Goal: Information Seeking & Learning: Learn about a topic

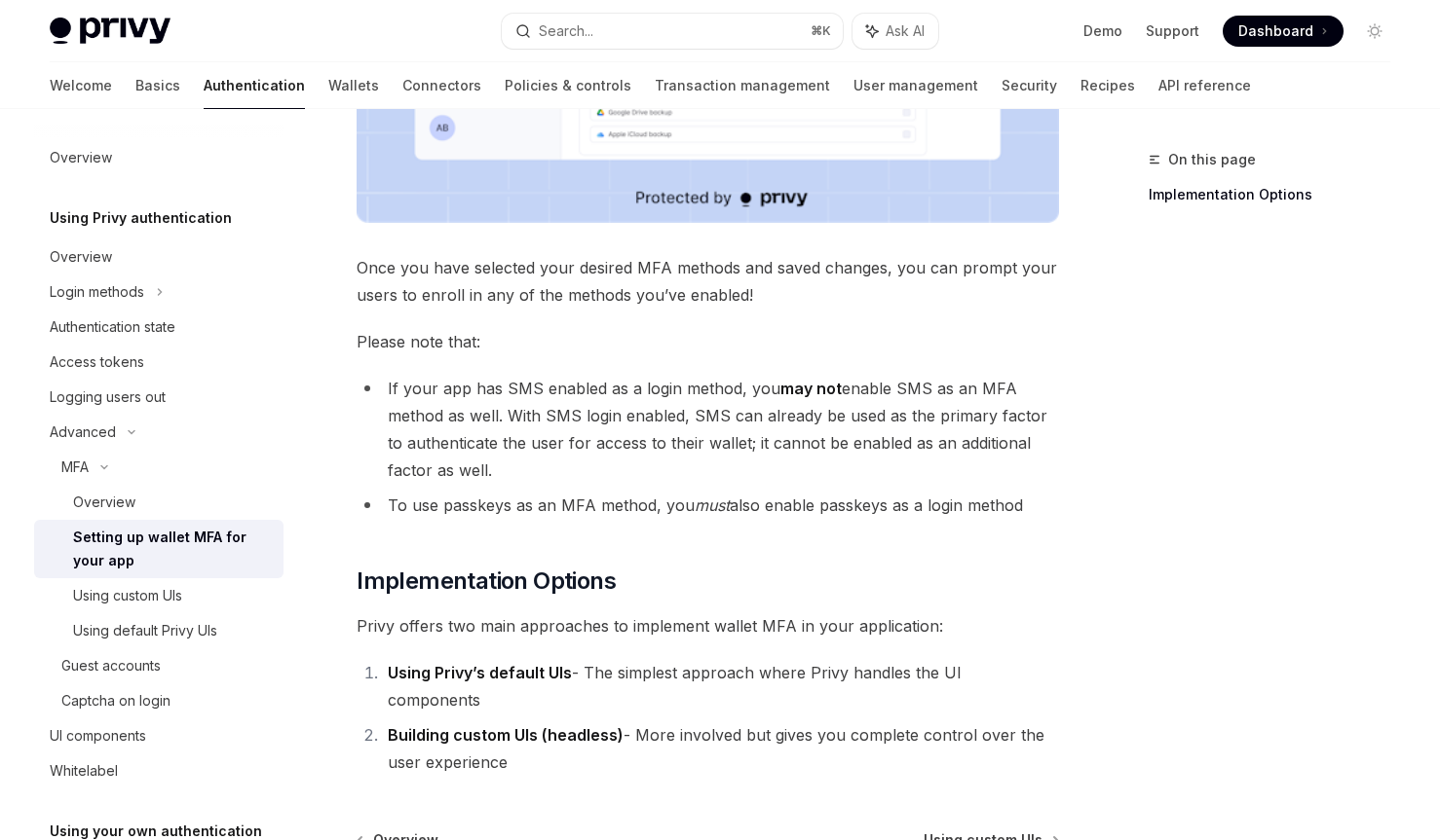
scroll to position [881, 0]
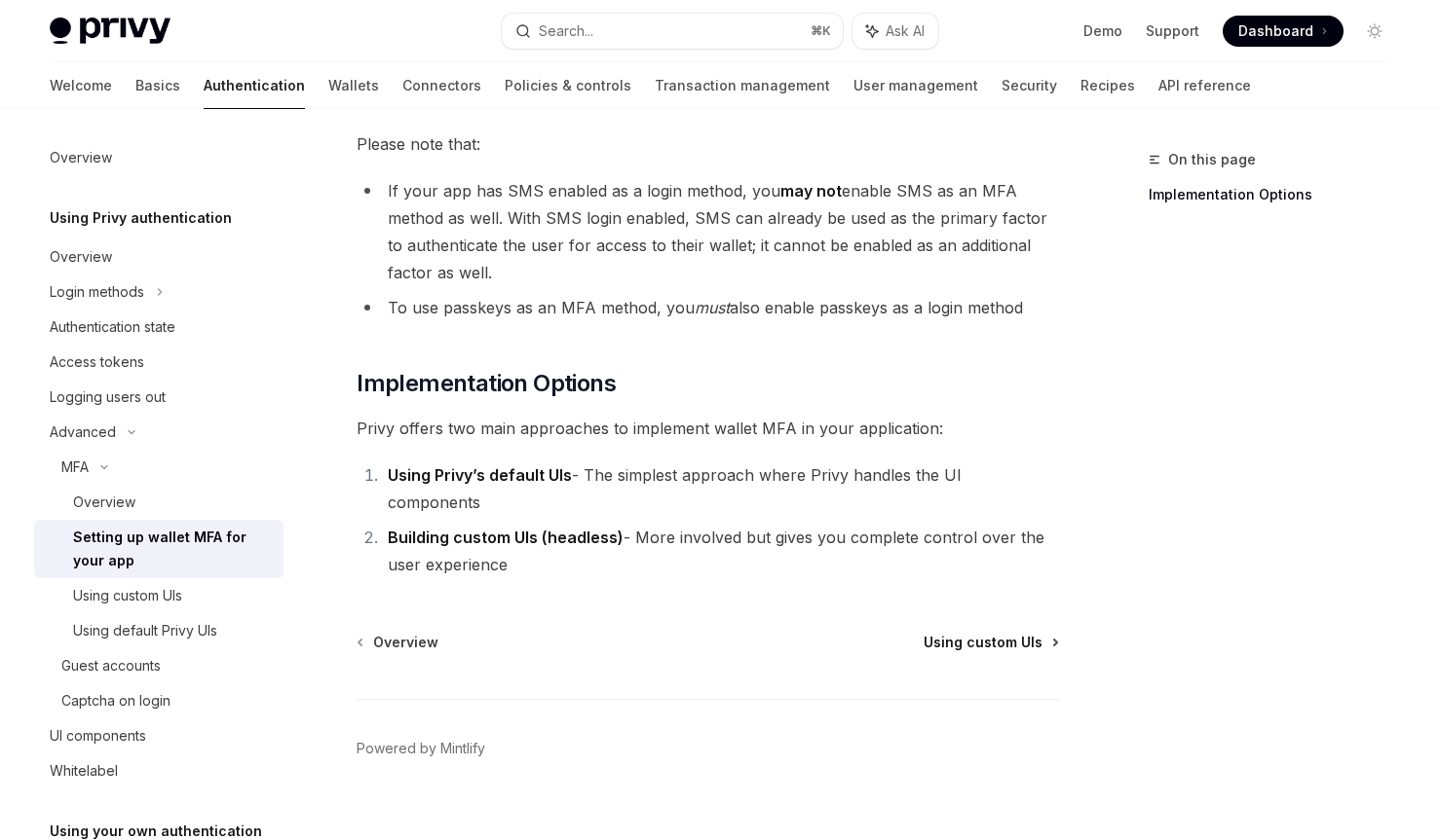
click at [995, 633] on span "Using custom UIs" at bounding box center [983, 643] width 119 height 20
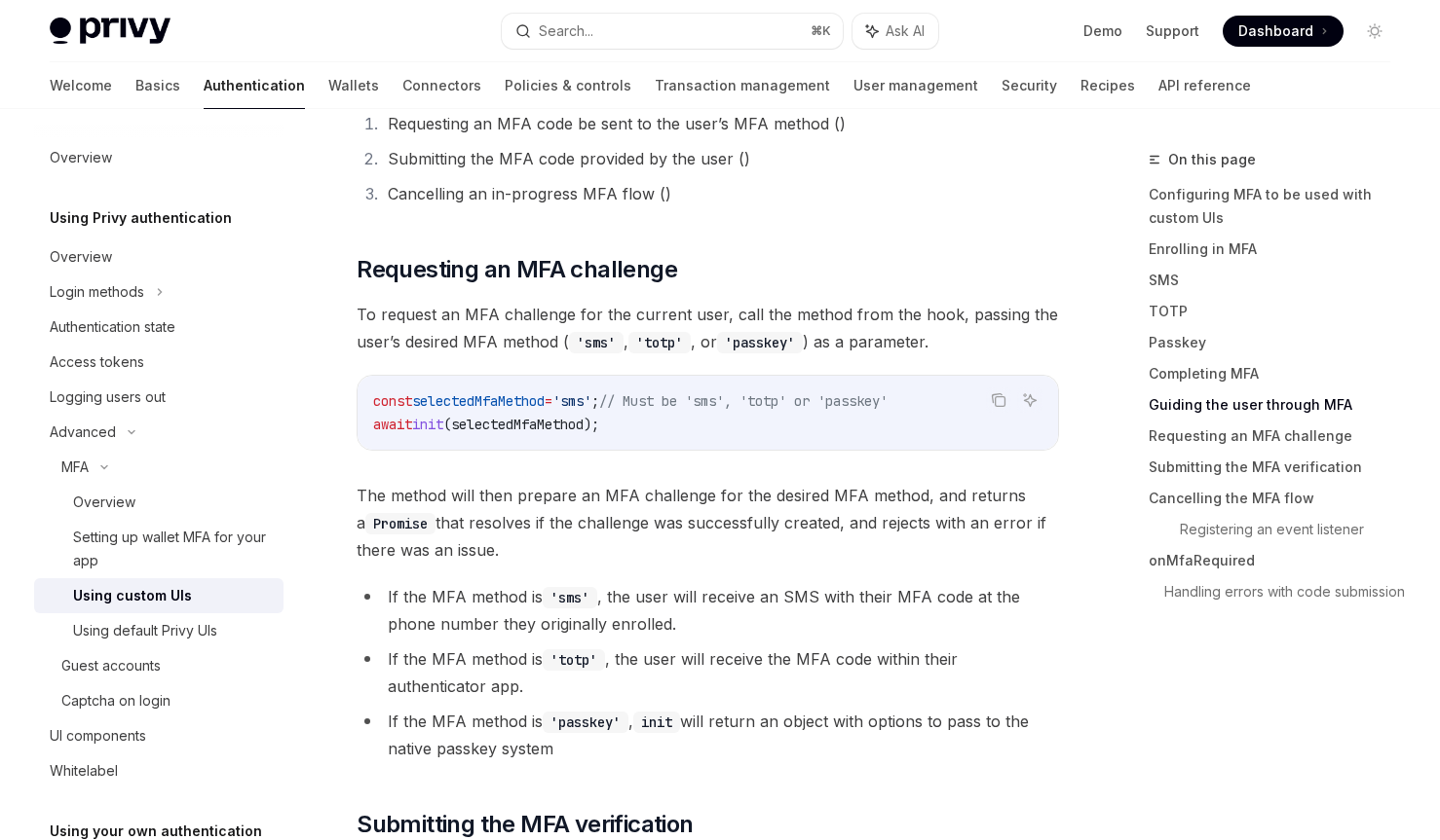
scroll to position [5420, 0]
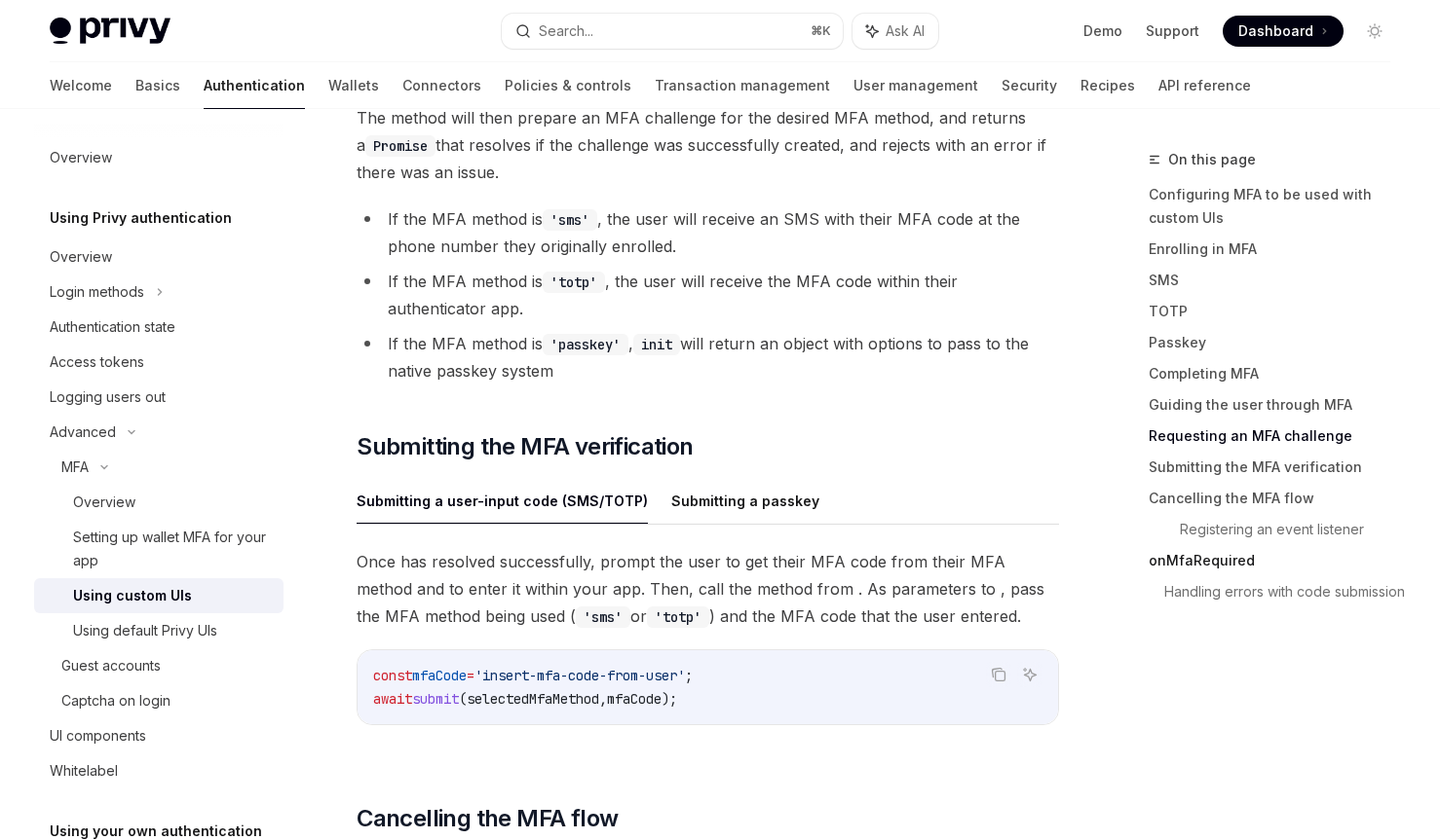
click at [1217, 556] on link "onMfaRequired" at bounding box center [1277, 561] width 257 height 32
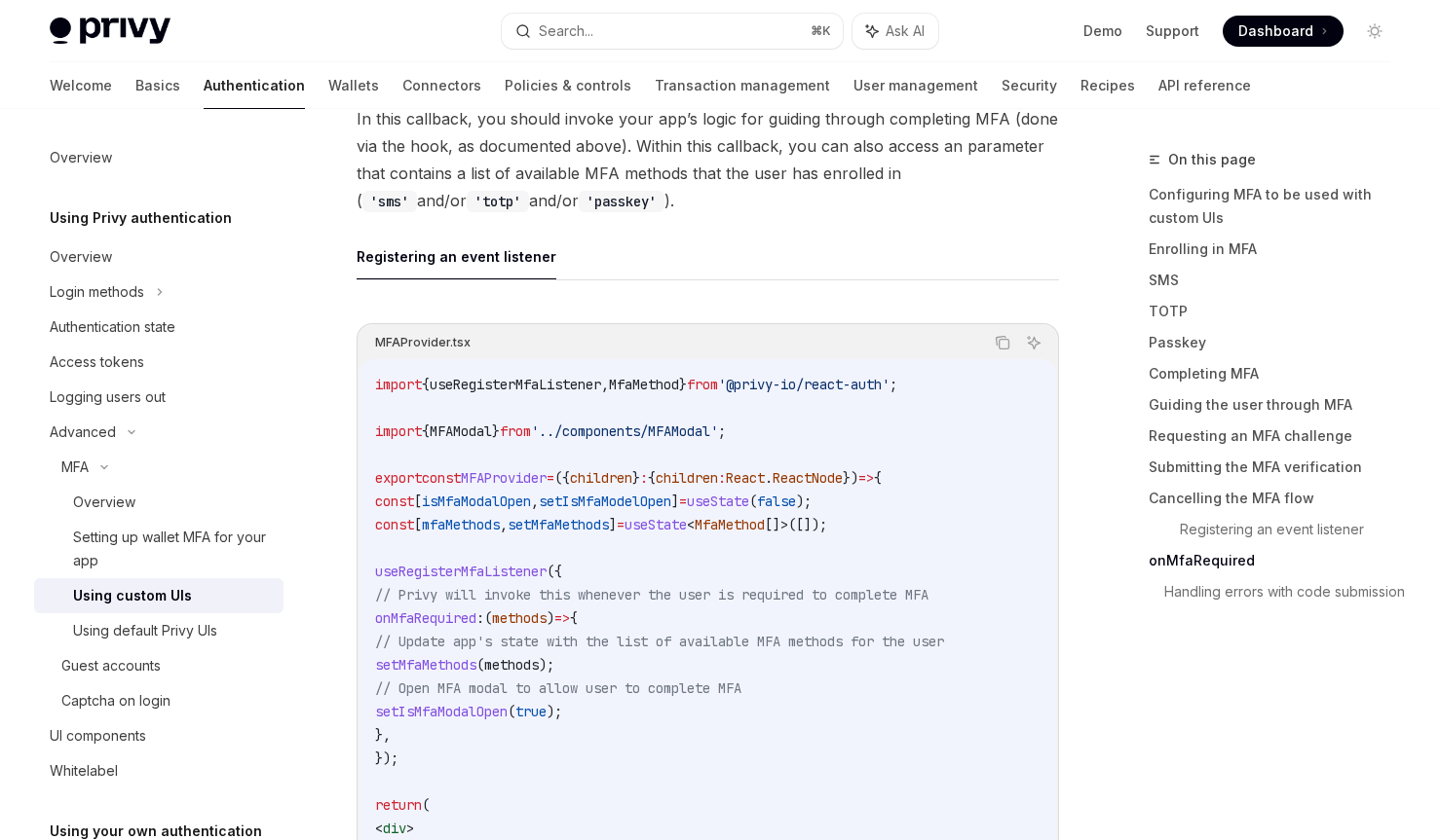
scroll to position [6848, 0]
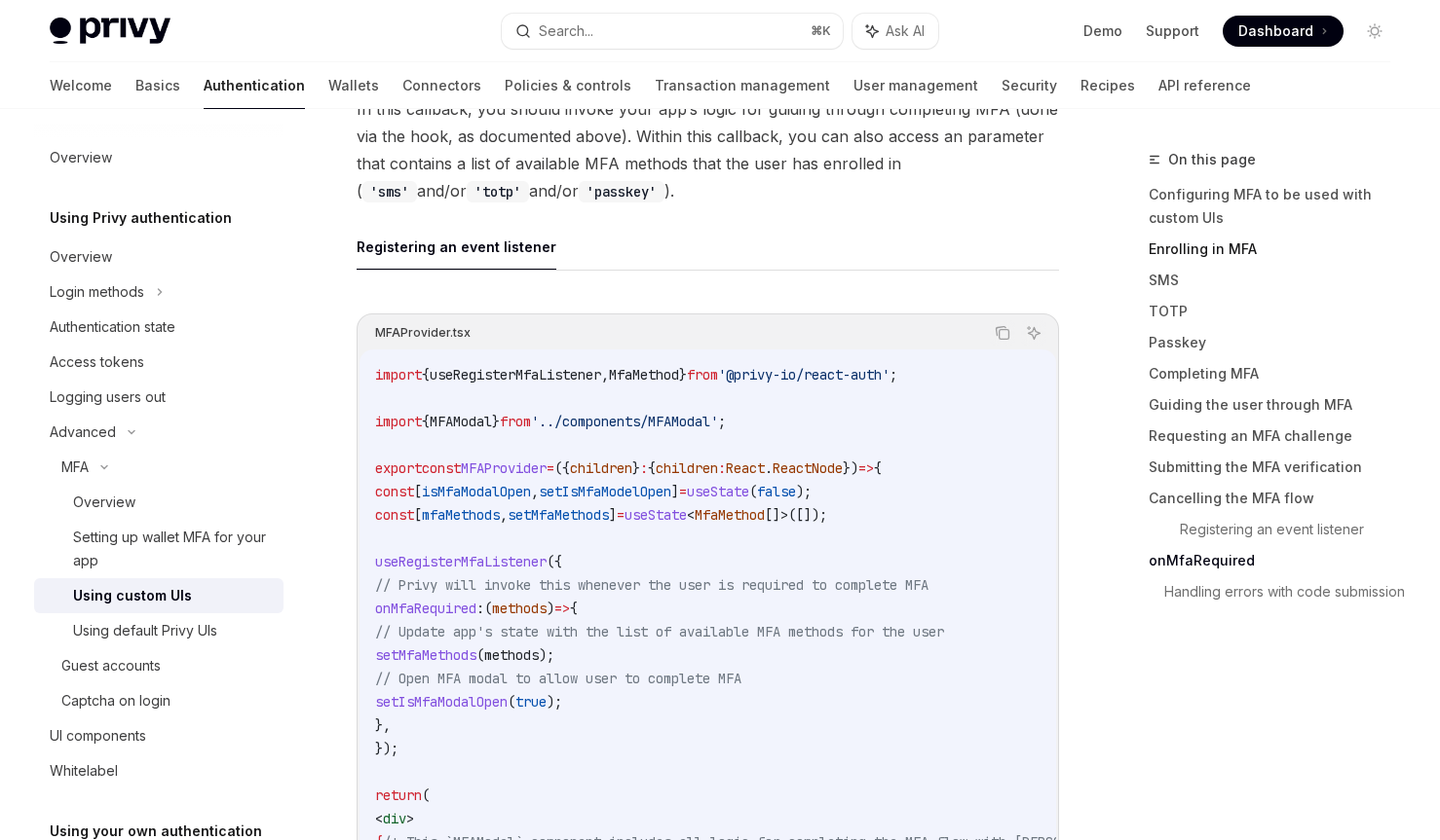
click at [1204, 254] on link "Enrolling in MFA" at bounding box center [1277, 250] width 257 height 32
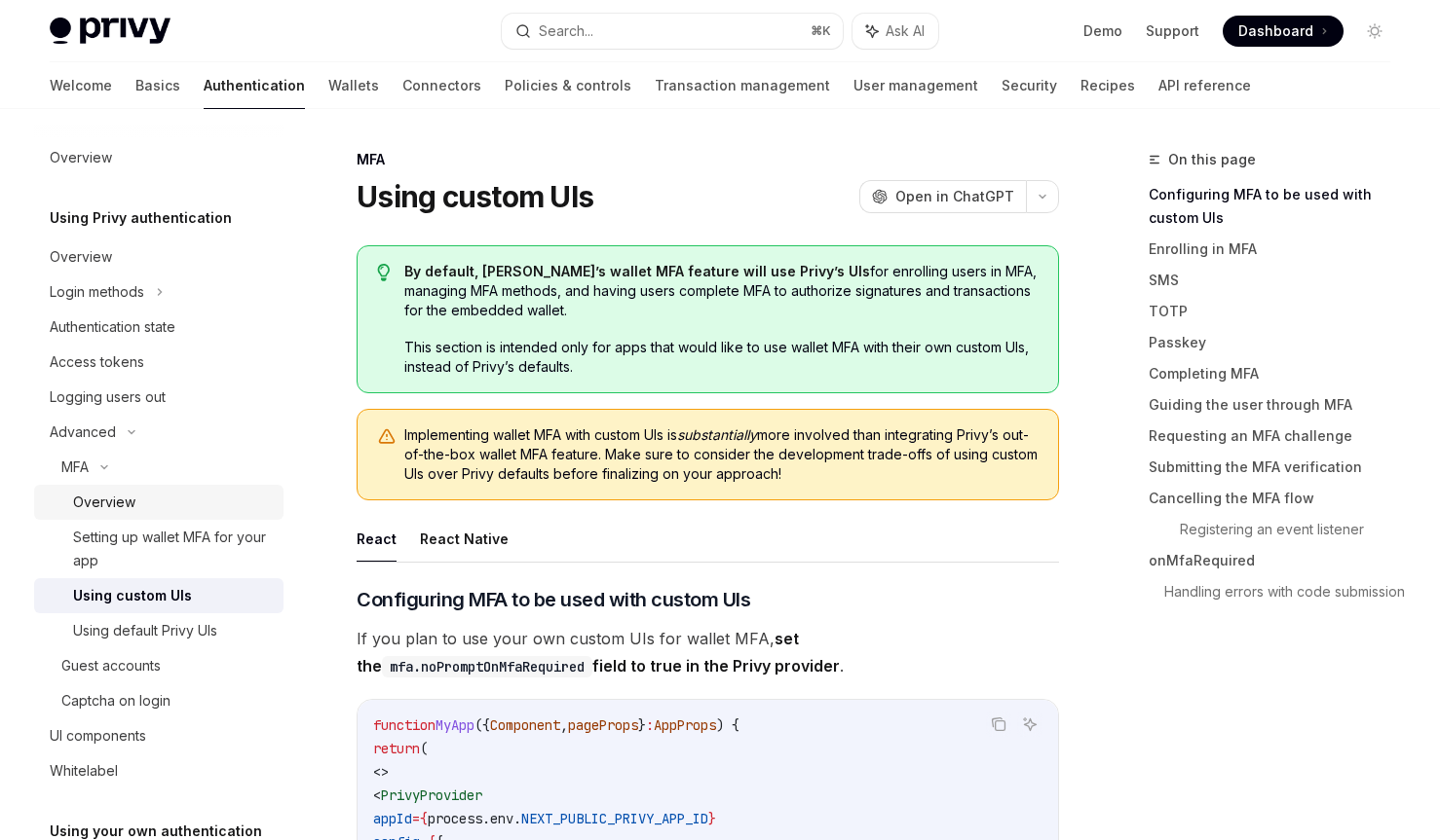
click at [168, 498] on div "Overview" at bounding box center [172, 502] width 199 height 24
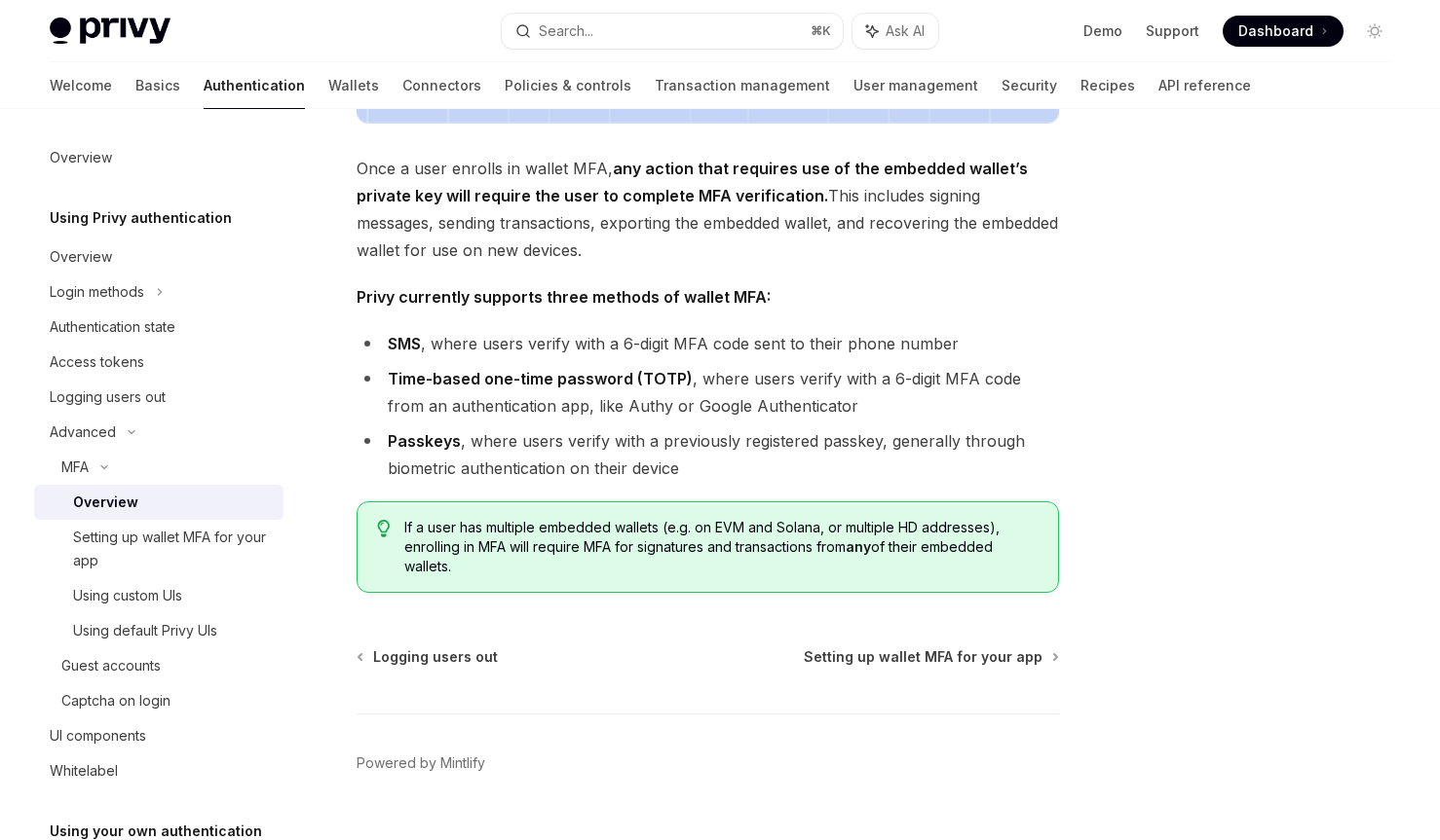
scroll to position [778, 0]
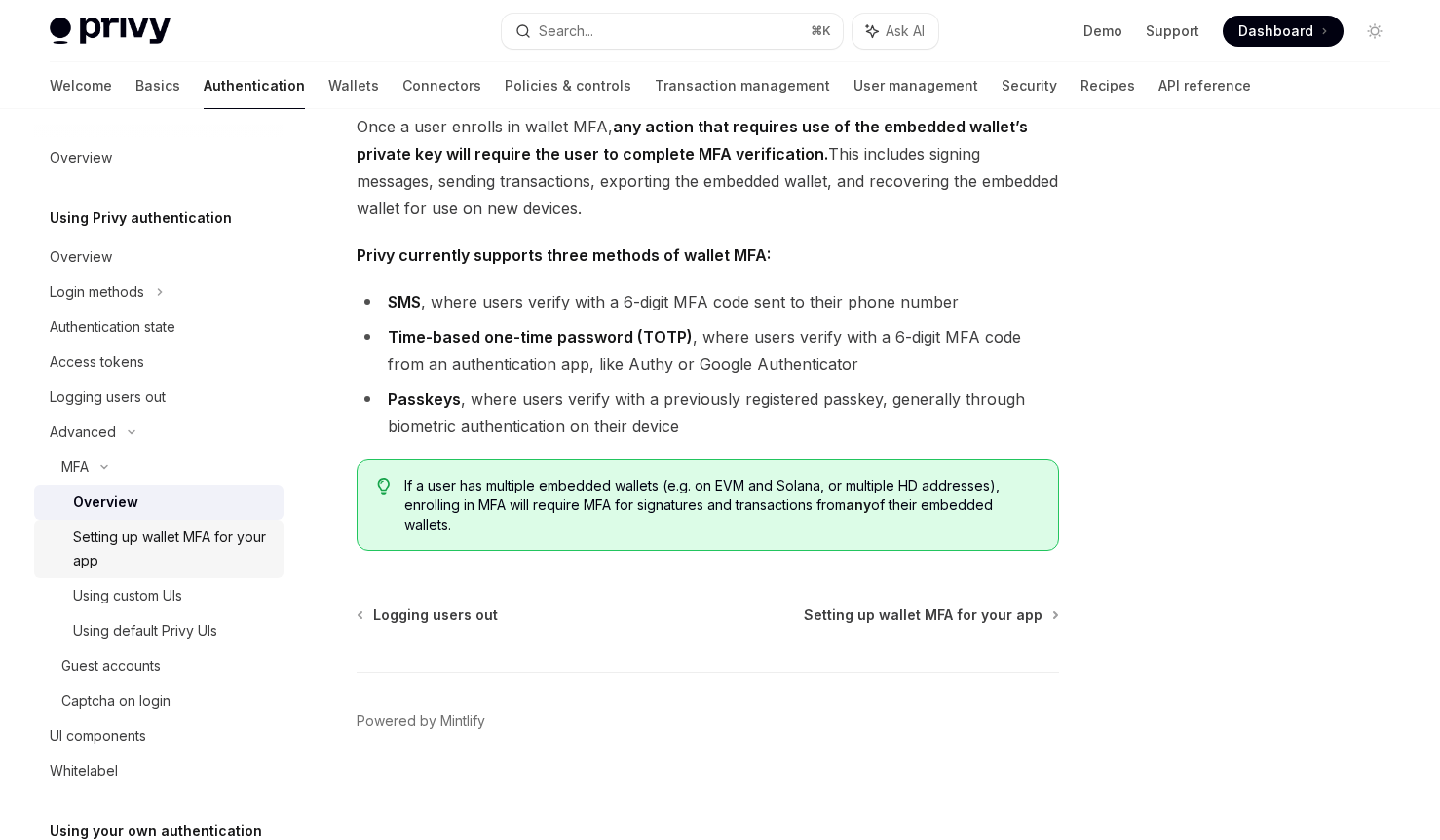
click at [179, 535] on div "Setting up wallet MFA for your app" at bounding box center [172, 549] width 199 height 46
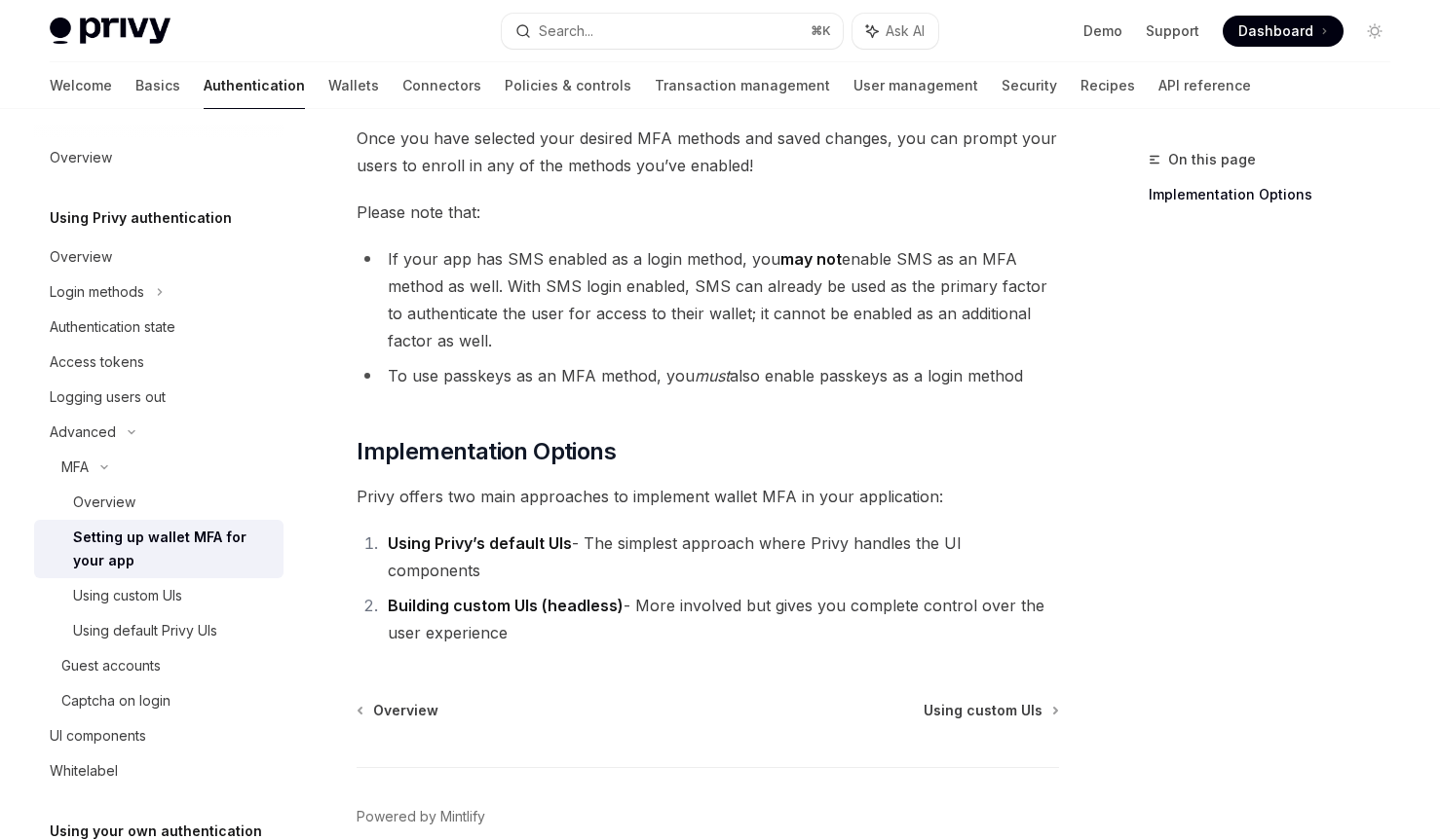
scroll to position [816, 0]
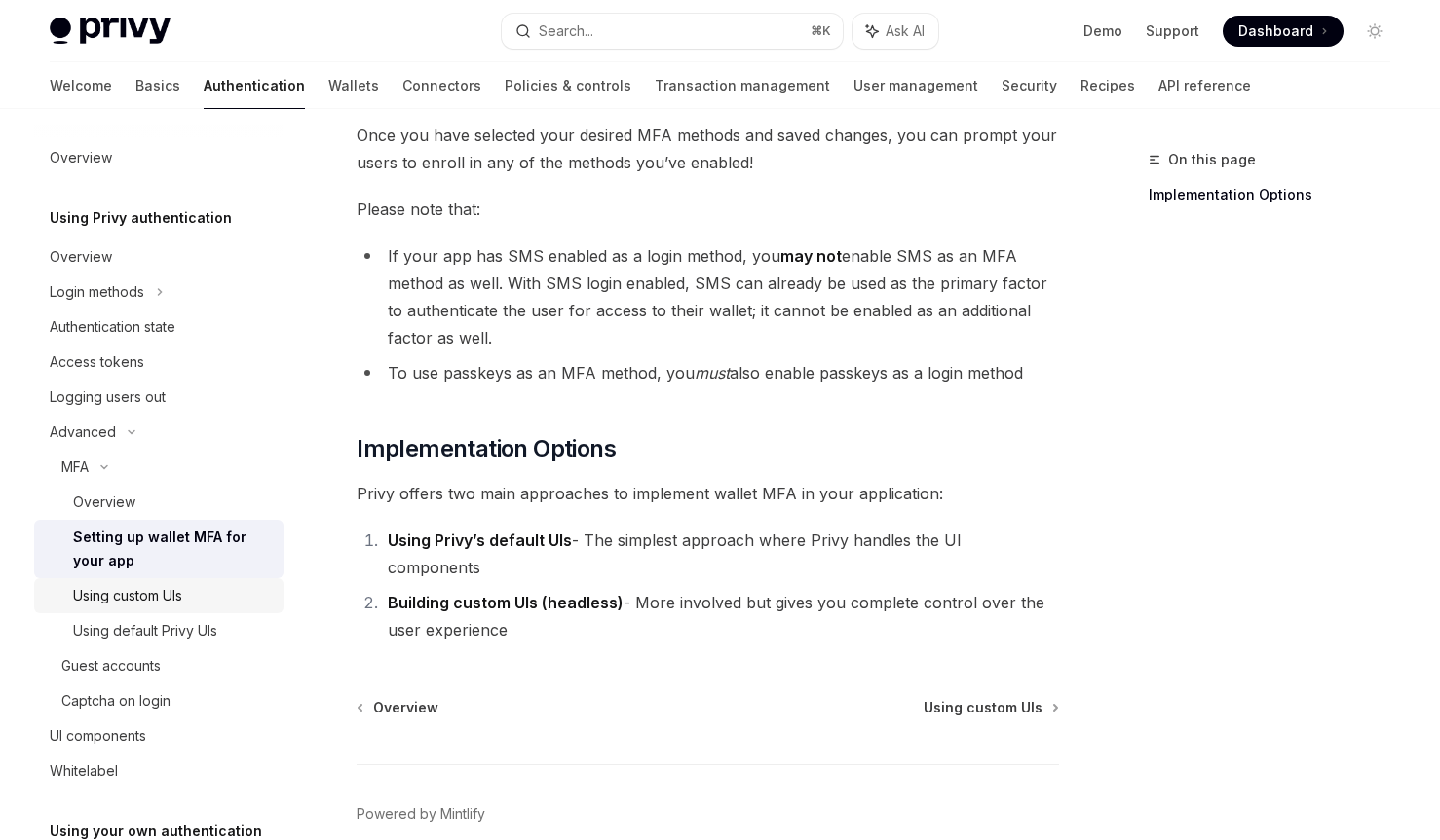
click at [216, 580] on link "Using custom UIs" at bounding box center [159, 596] width 250 height 36
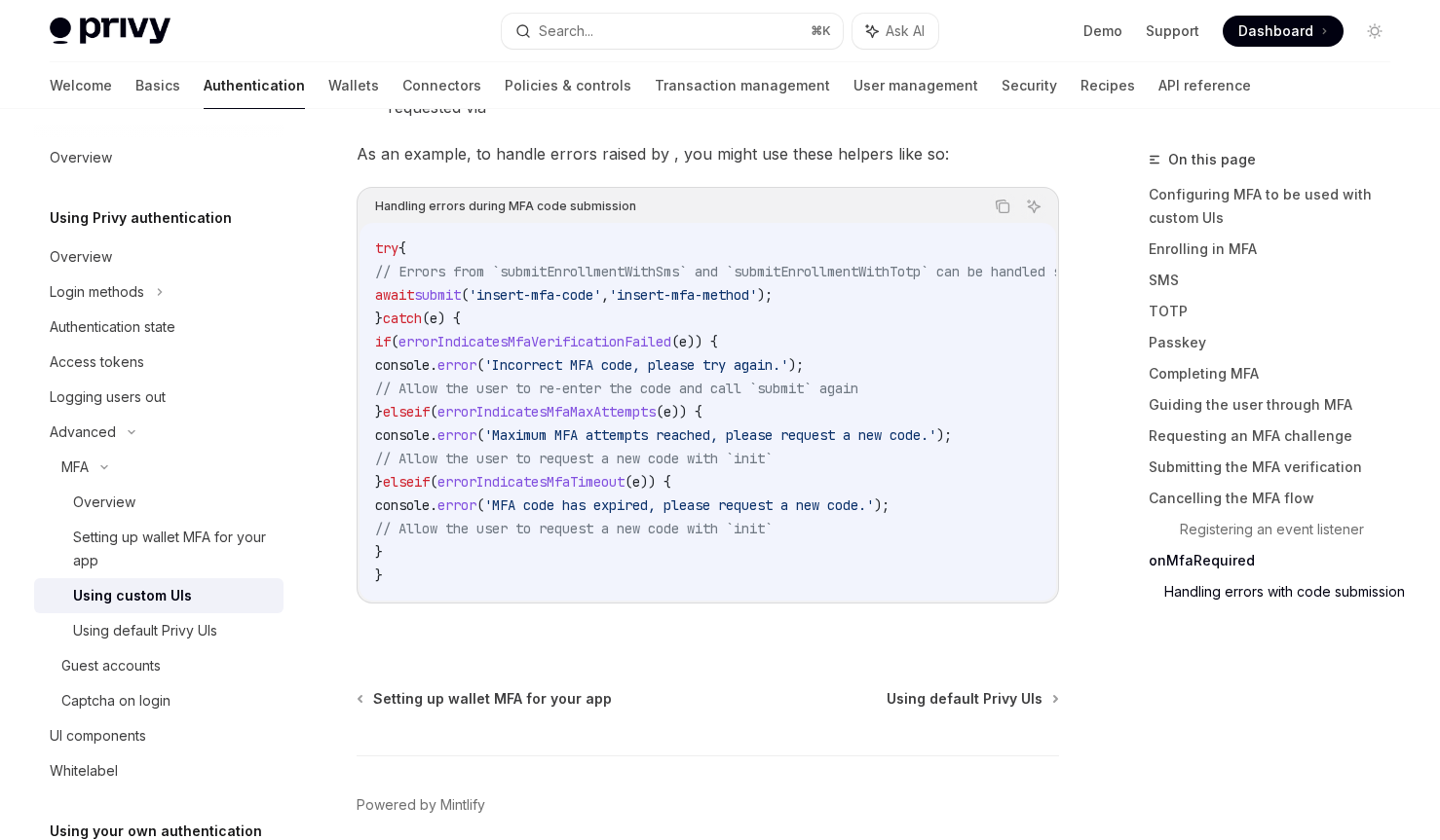
scroll to position [8554, 0]
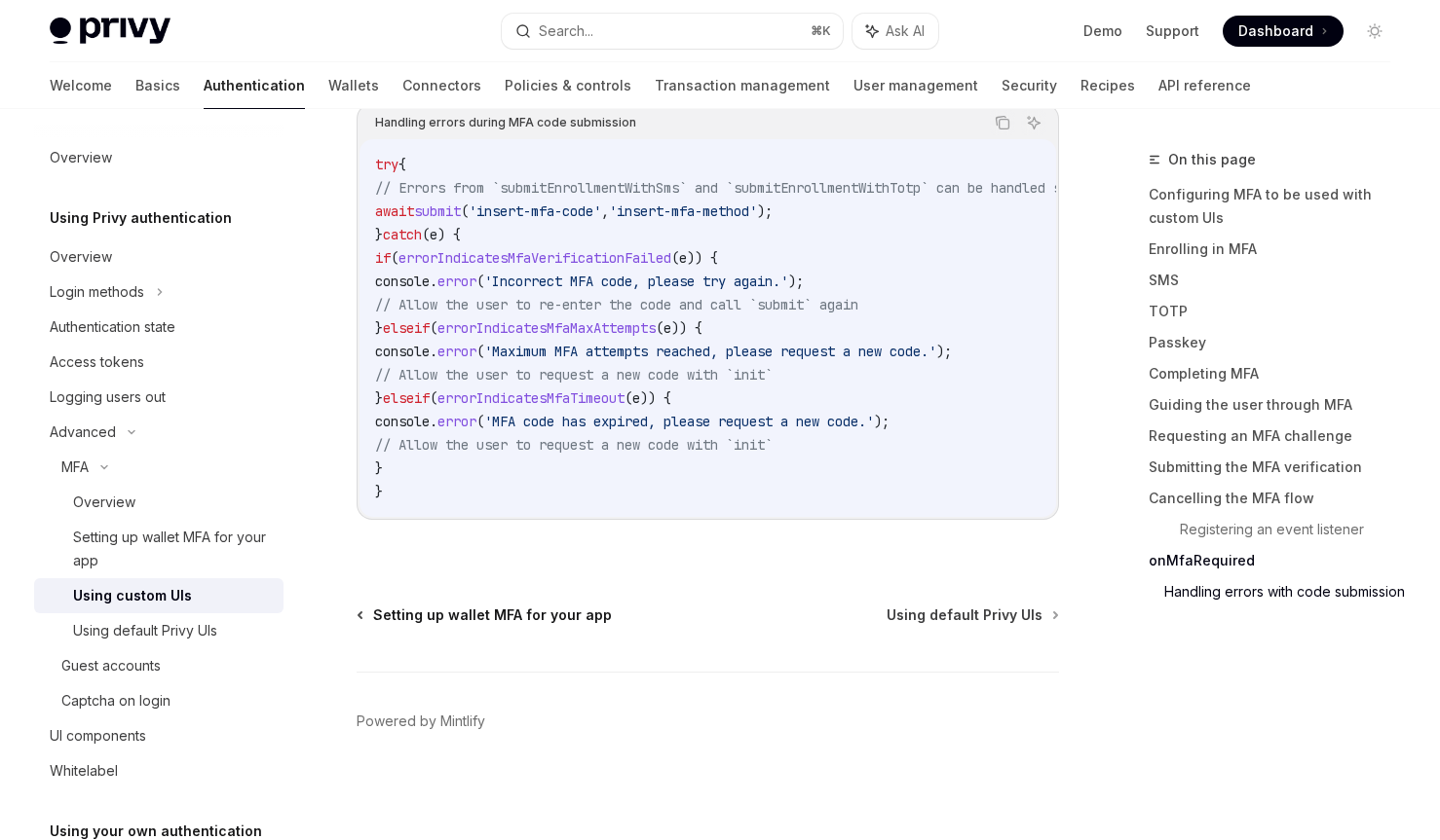
click at [534, 612] on span "Setting up wallet MFA for your app" at bounding box center [493, 616] width 239 height 20
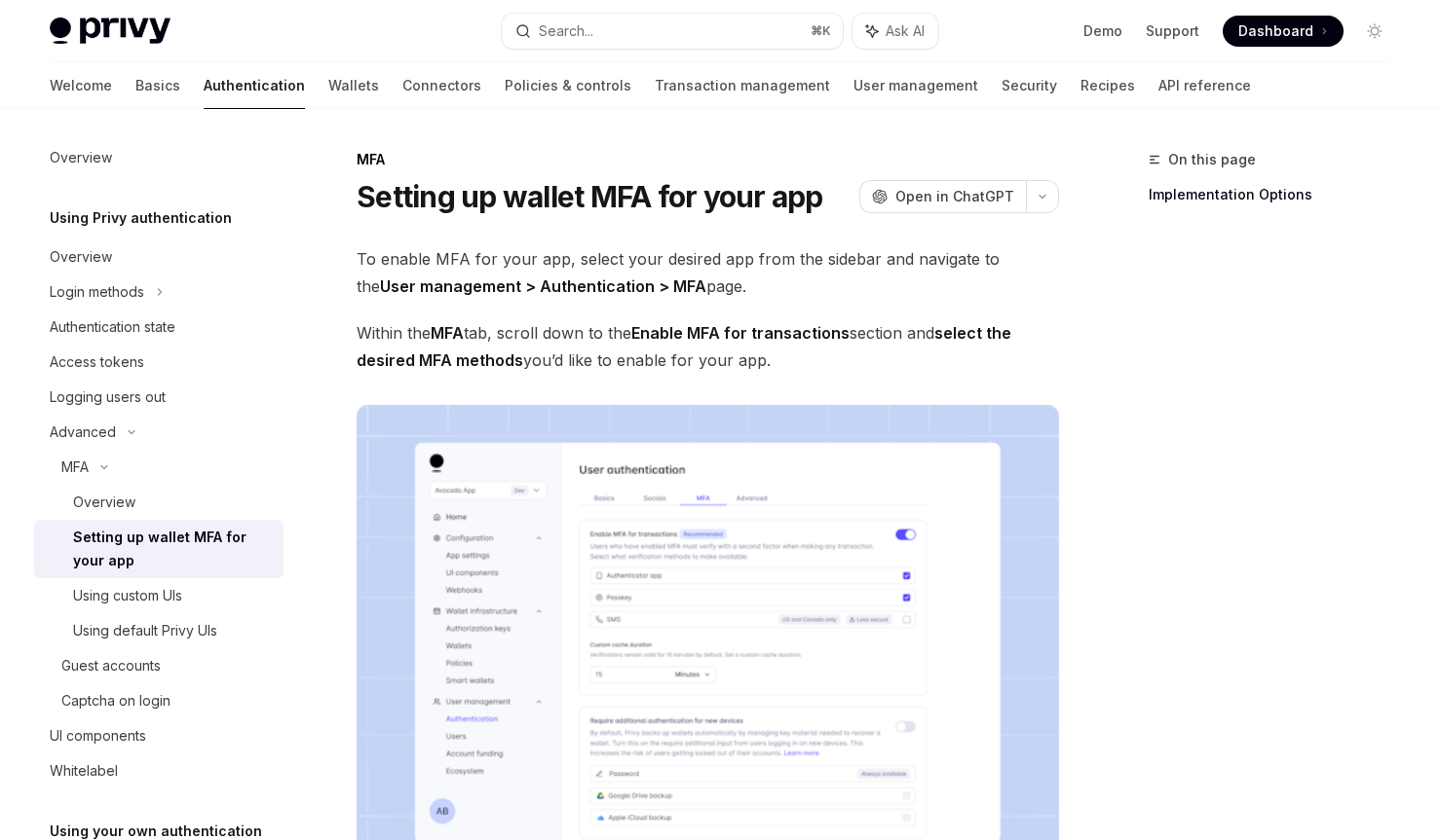
scroll to position [881, 0]
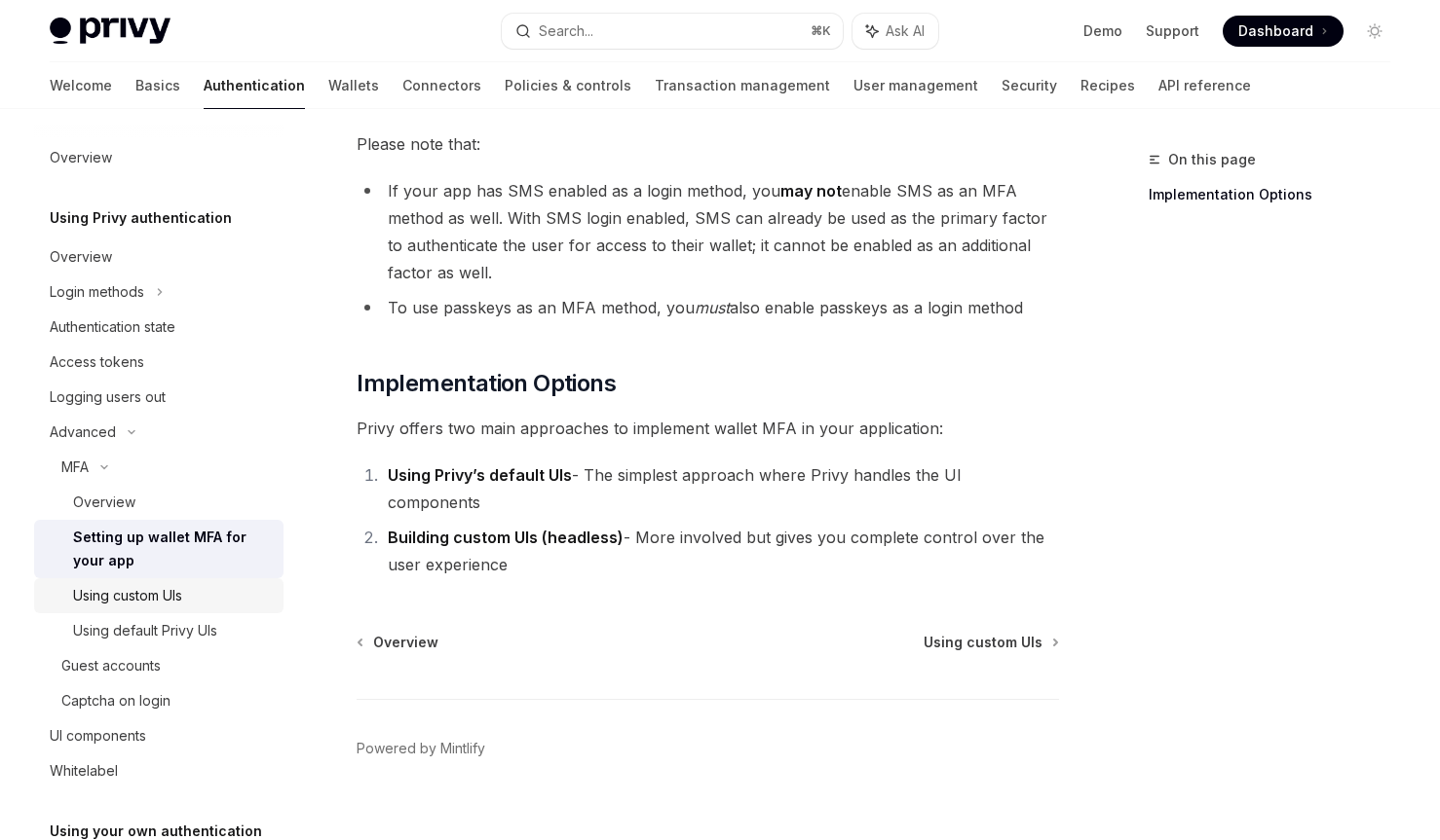
click at [192, 595] on div "Using custom UIs" at bounding box center [172, 596] width 199 height 24
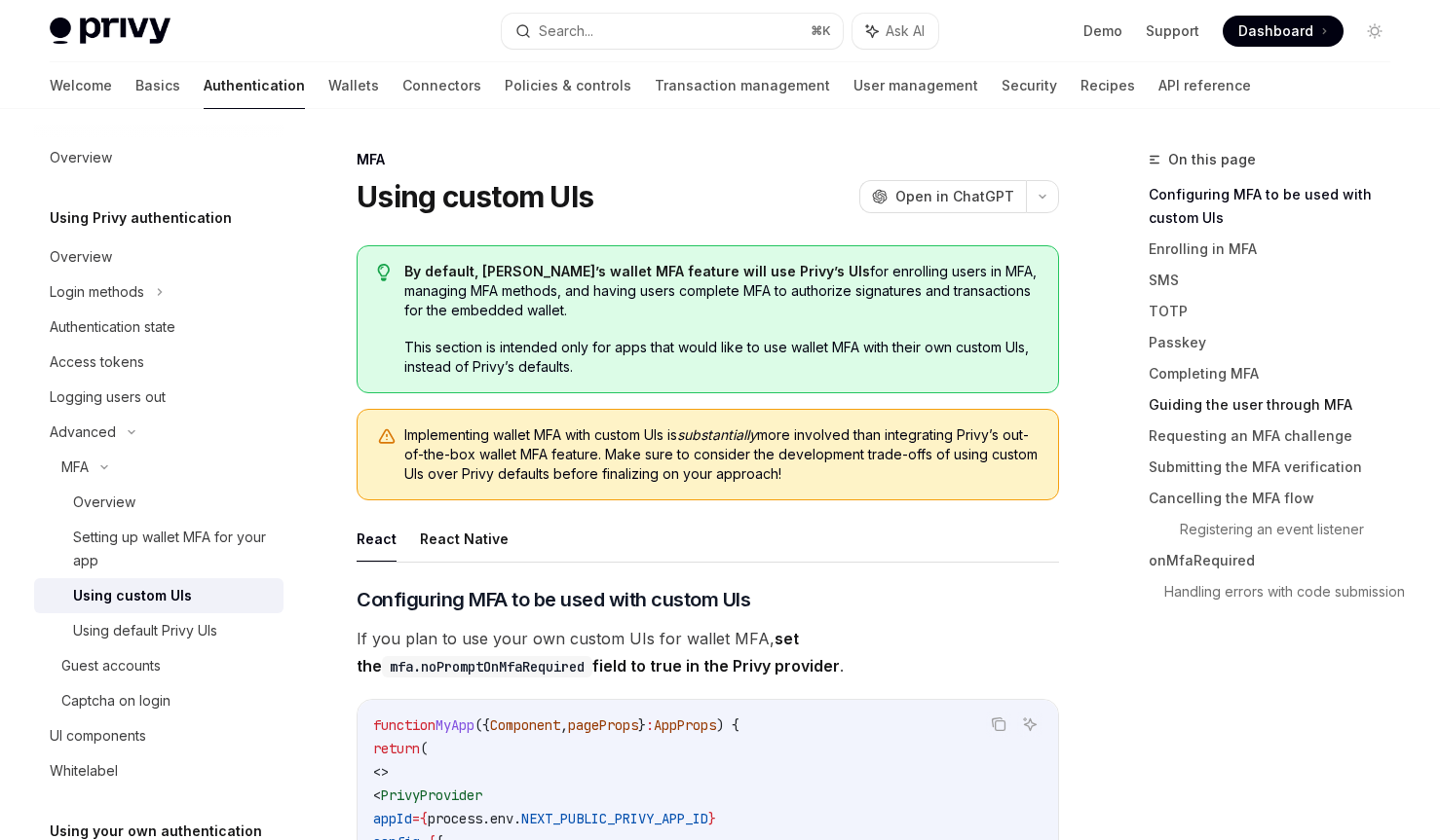
click at [1236, 410] on link "Guiding the user through MFA" at bounding box center [1277, 406] width 257 height 32
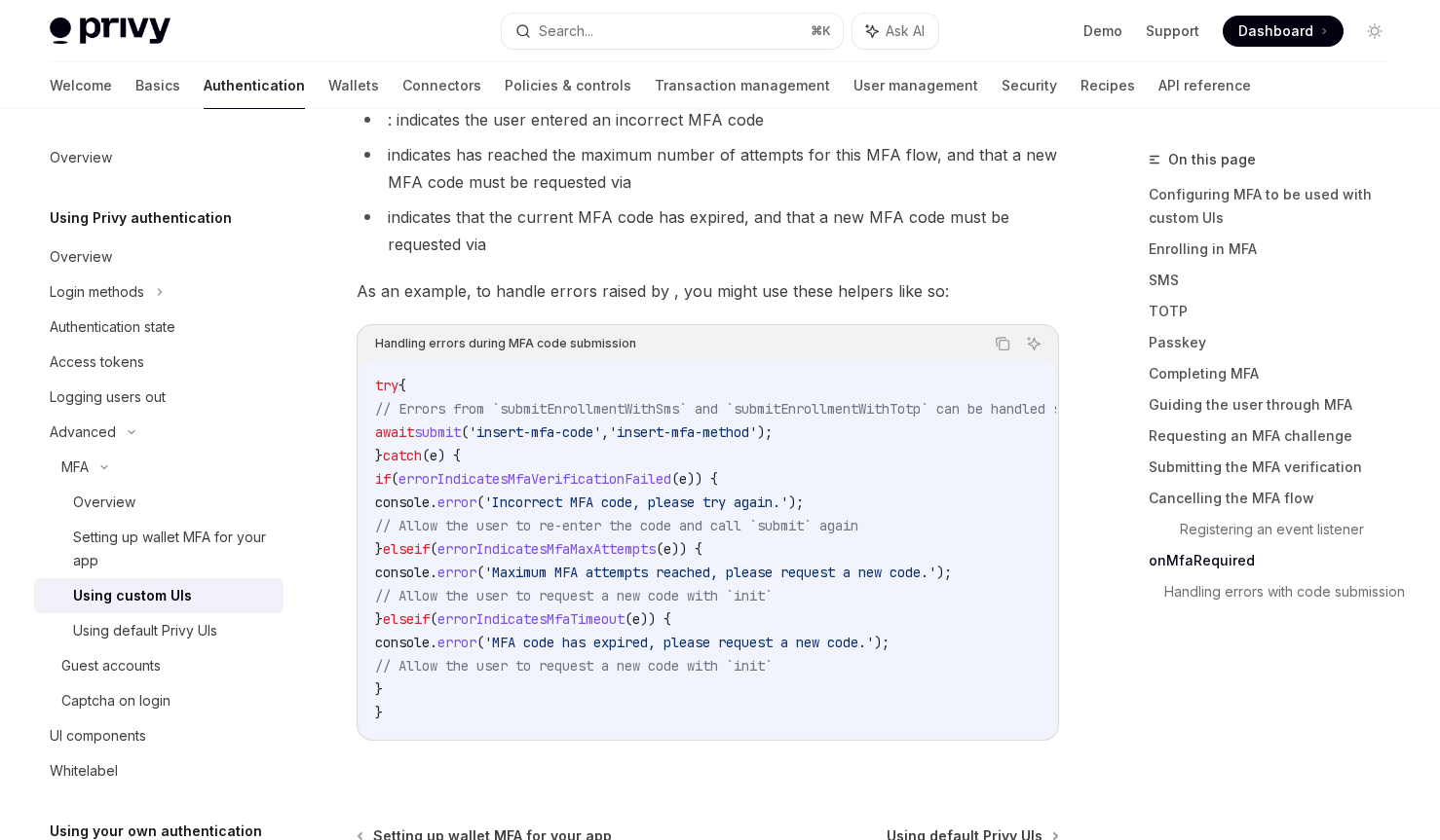
scroll to position [8554, 0]
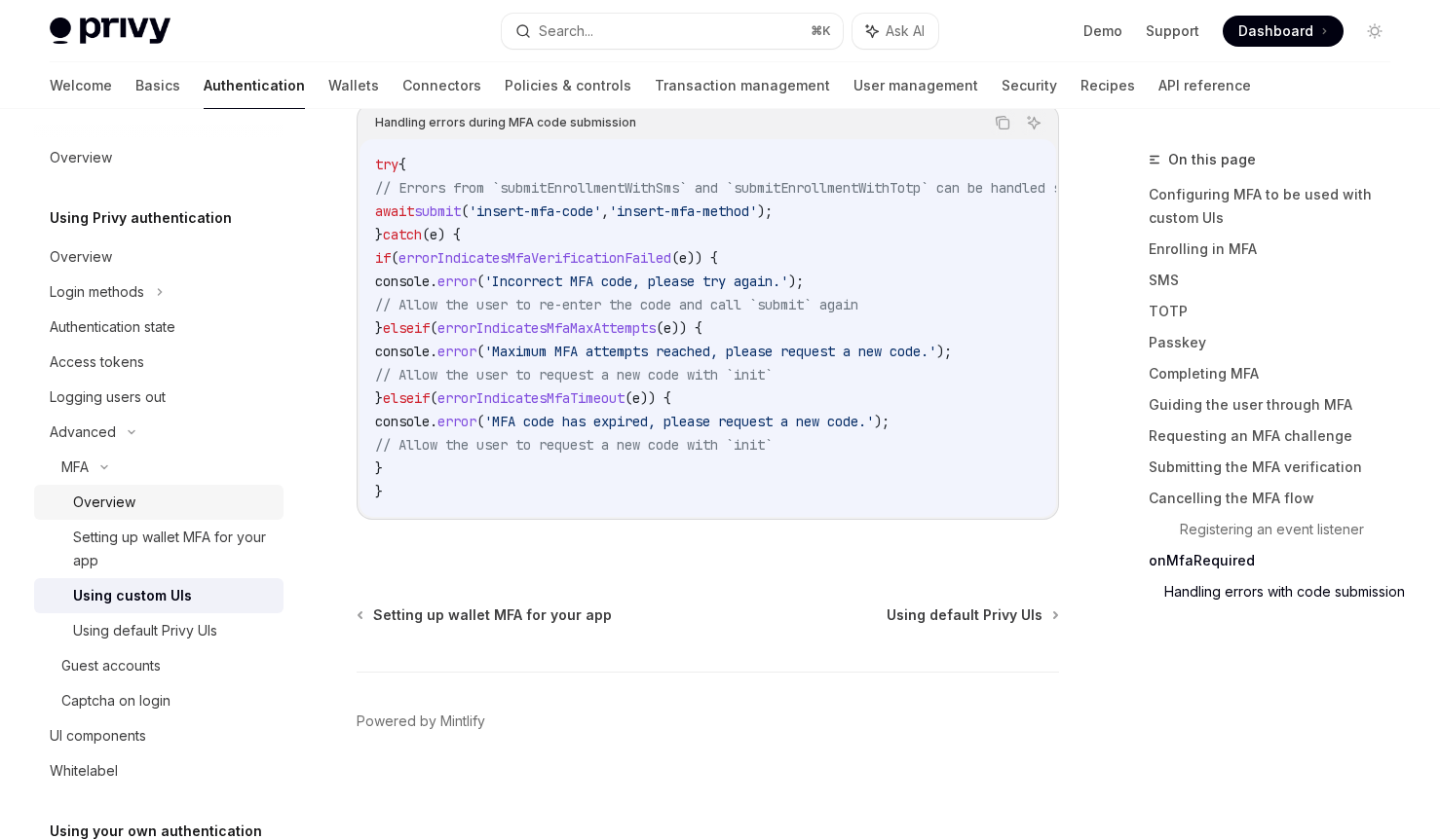
click at [160, 499] on div "Overview" at bounding box center [172, 502] width 199 height 24
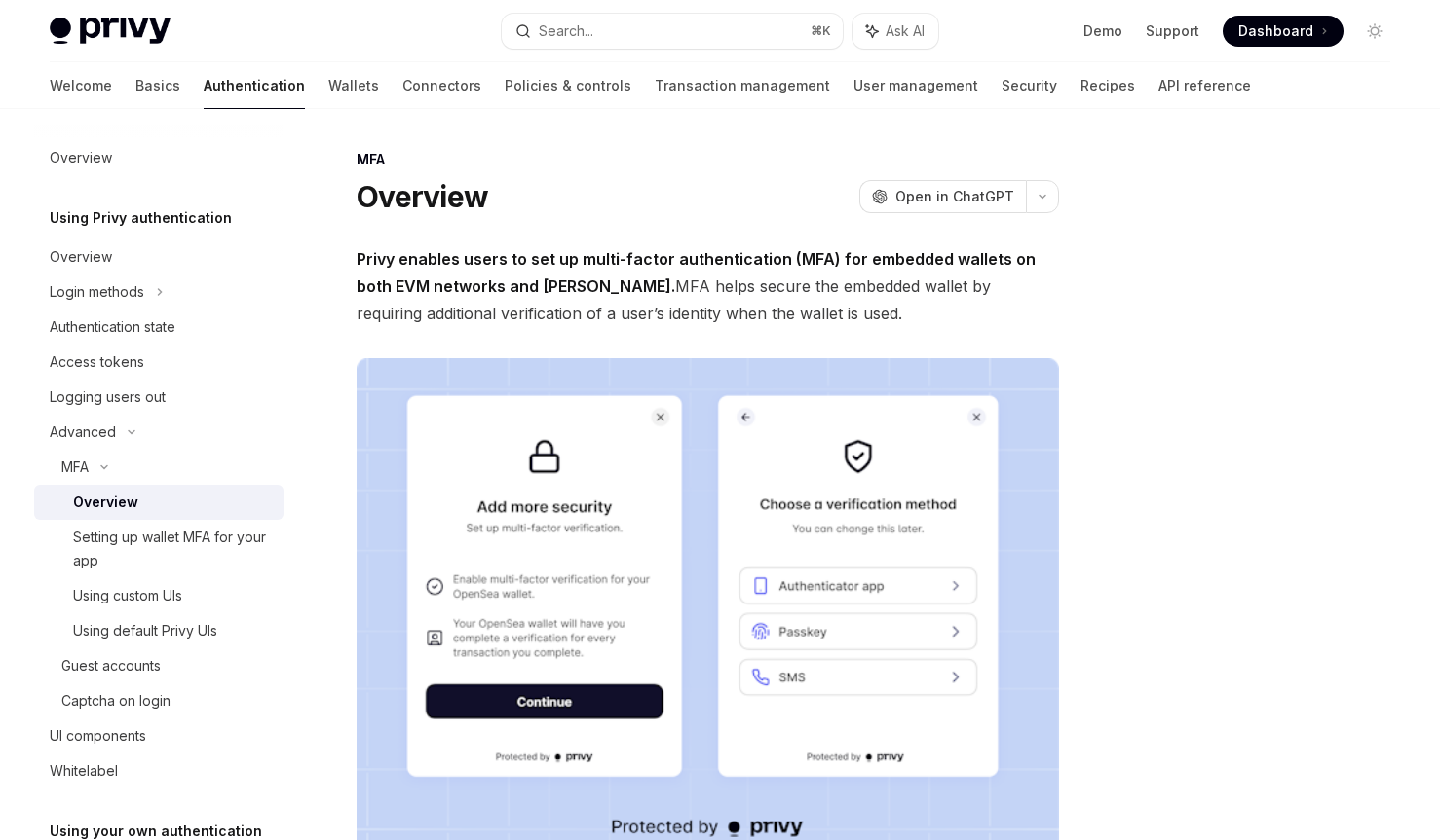
scroll to position [778, 0]
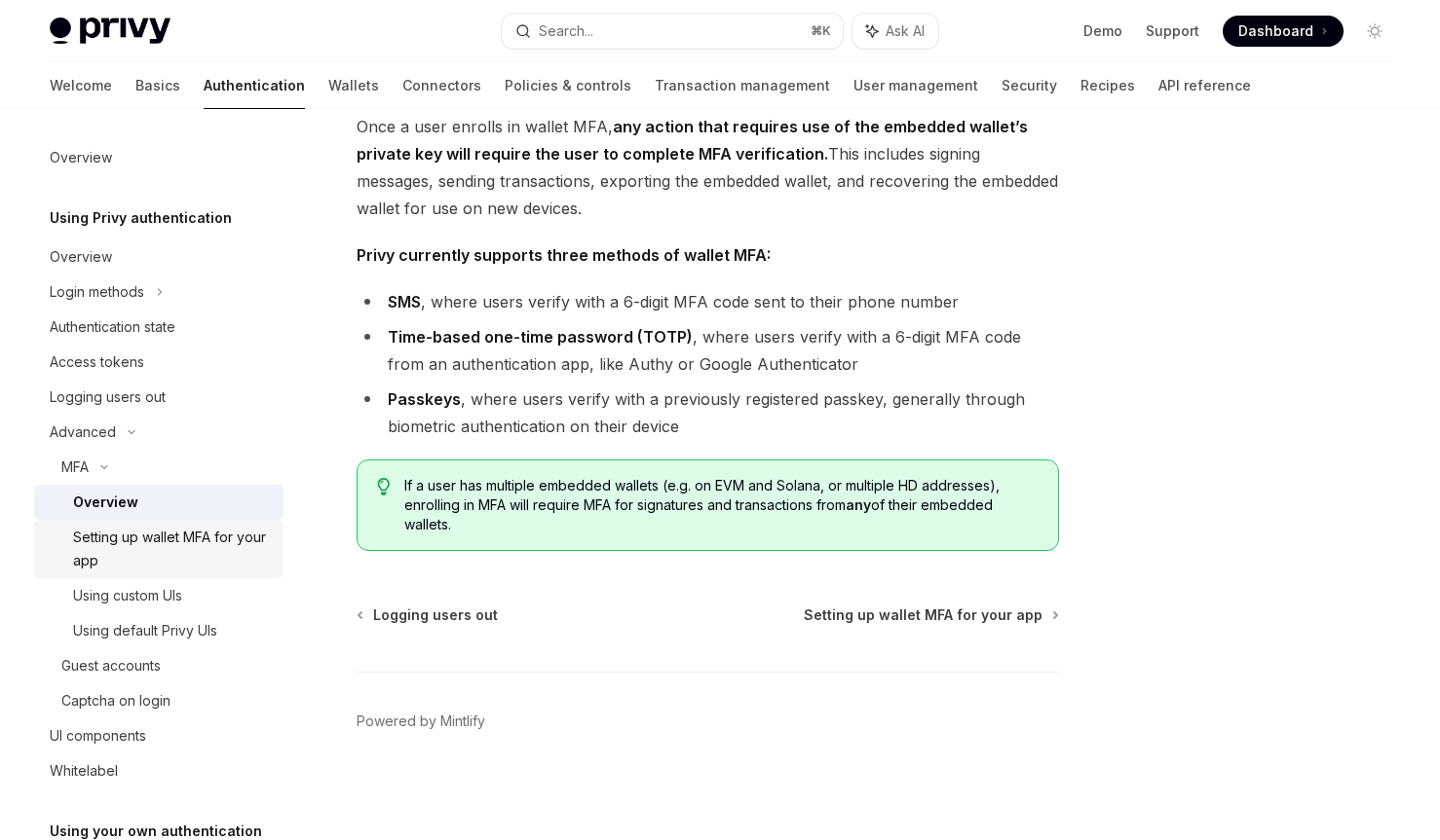
click at [189, 536] on div "Setting up wallet MFA for your app" at bounding box center [172, 549] width 199 height 46
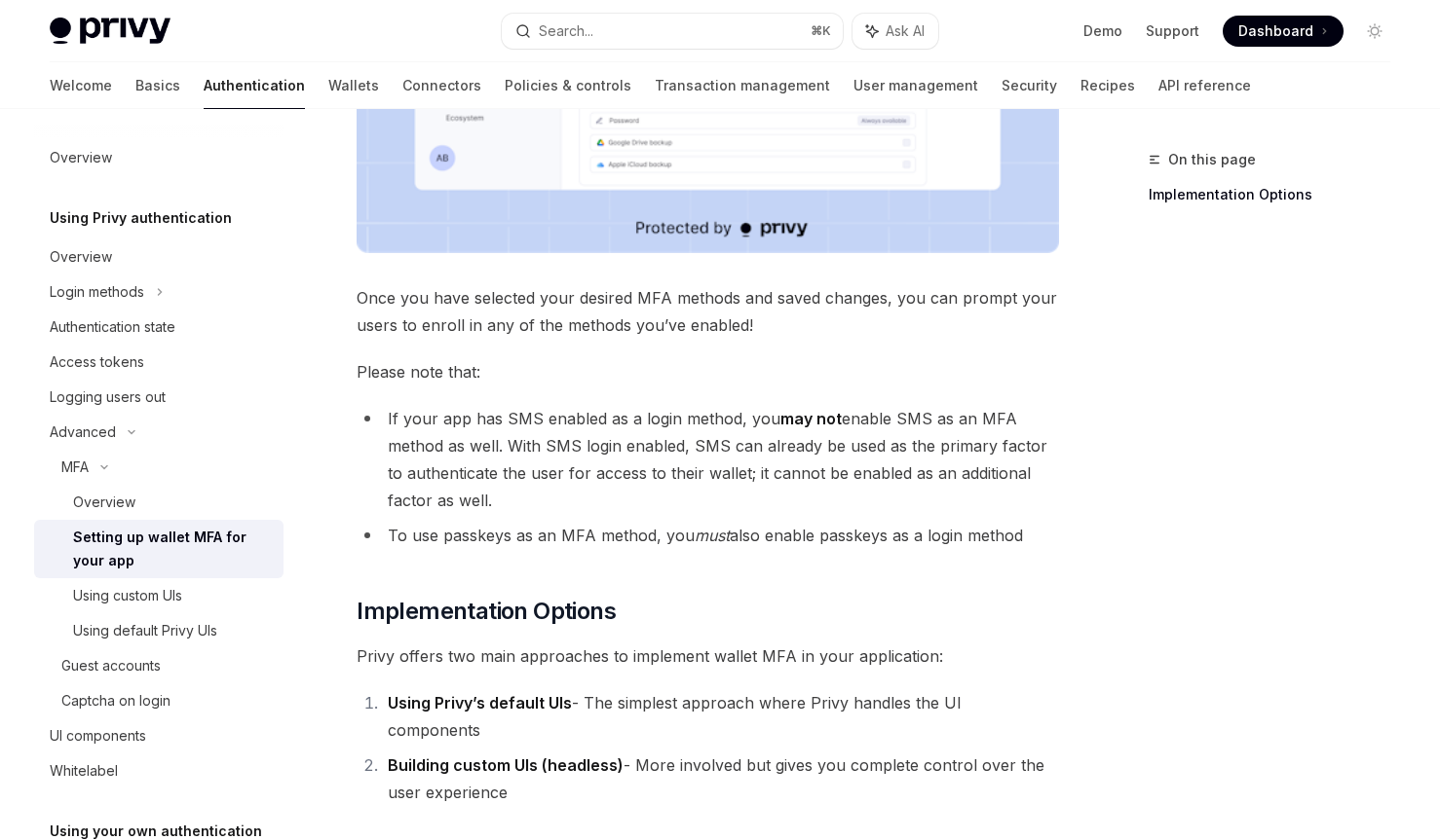
scroll to position [828, 0]
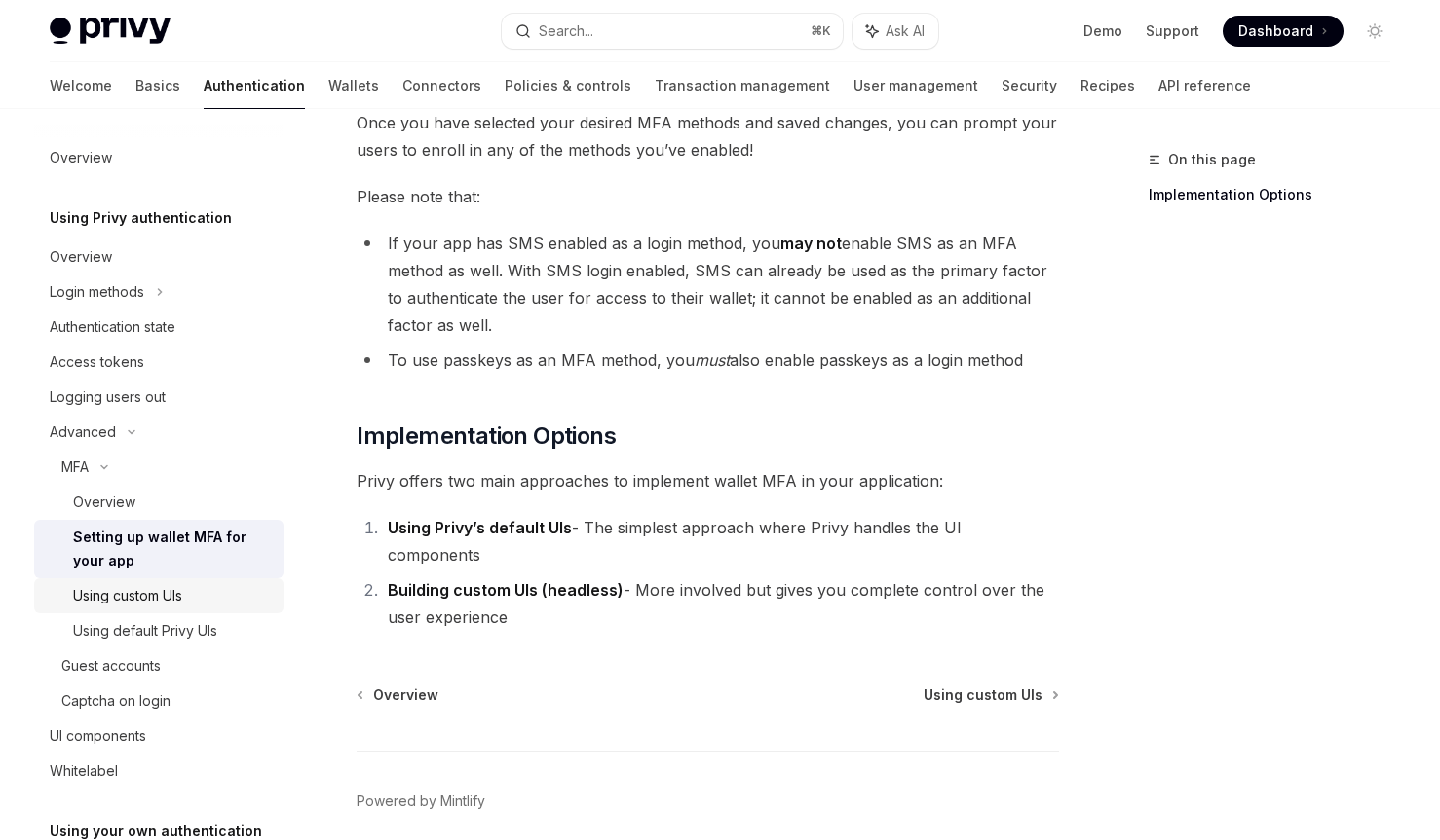
click at [103, 604] on div "Using custom UIs" at bounding box center [127, 596] width 109 height 24
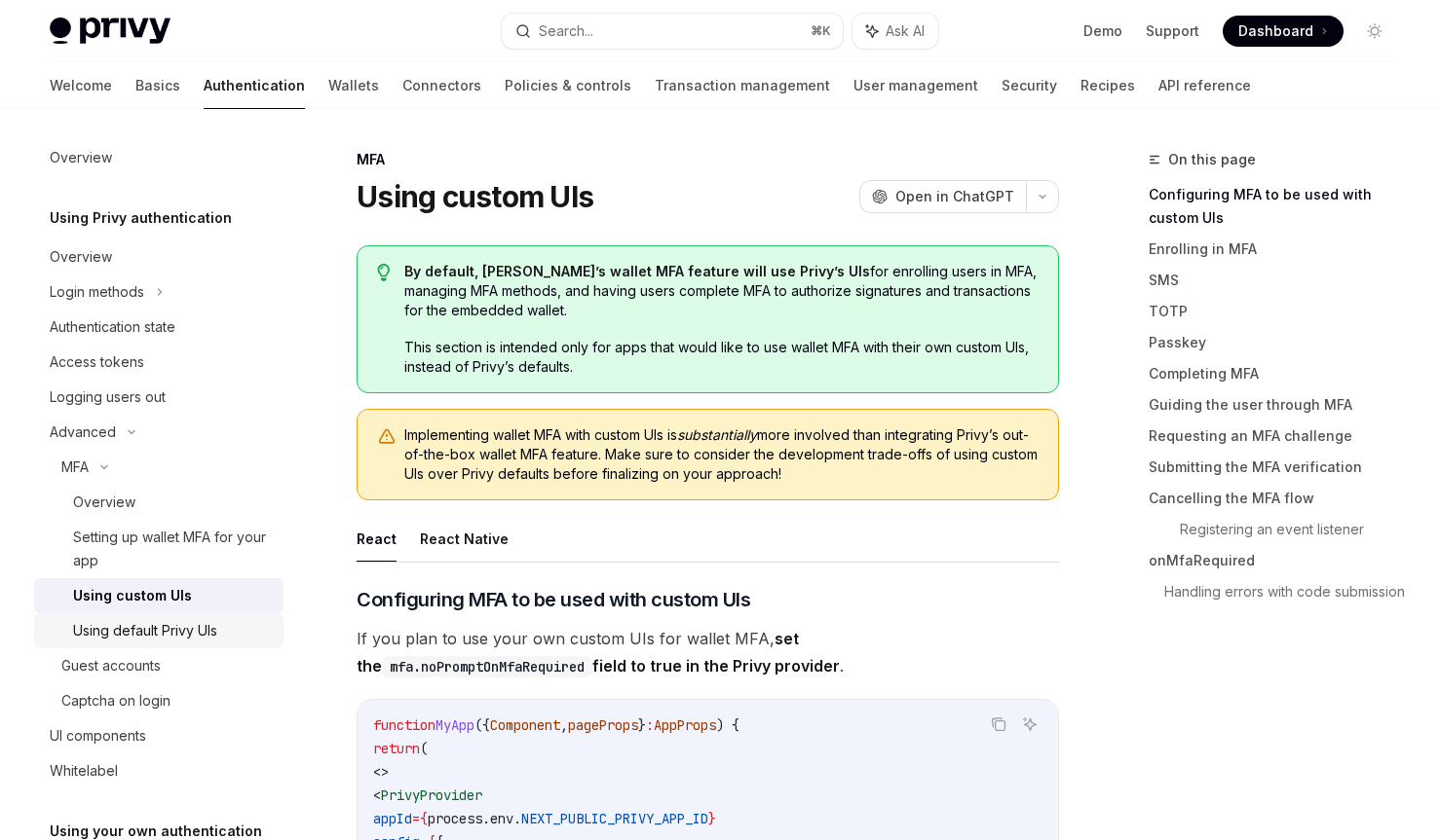
click at [129, 623] on div "Using default Privy UIs" at bounding box center [145, 631] width 144 height 24
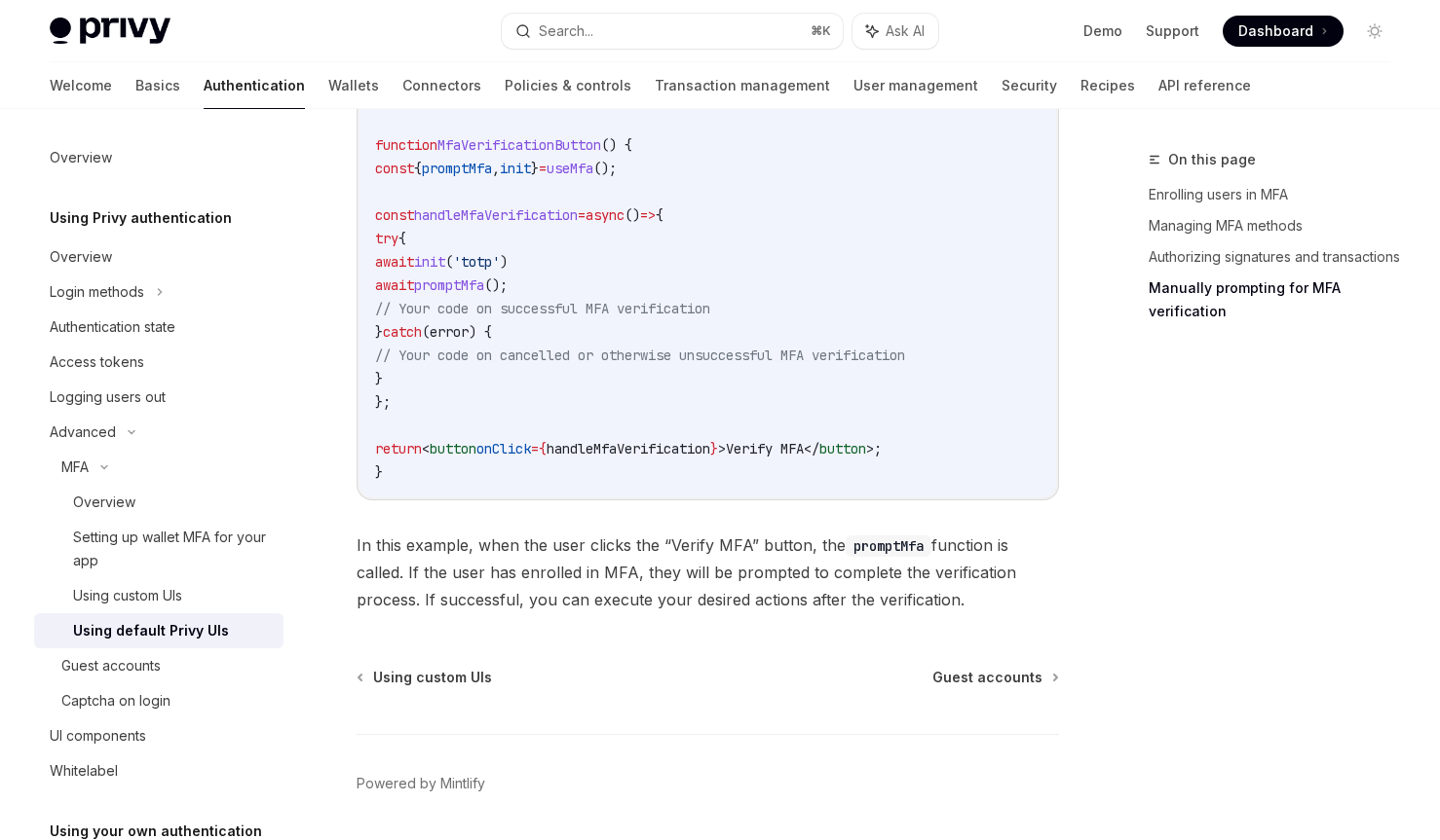
scroll to position [3864, 0]
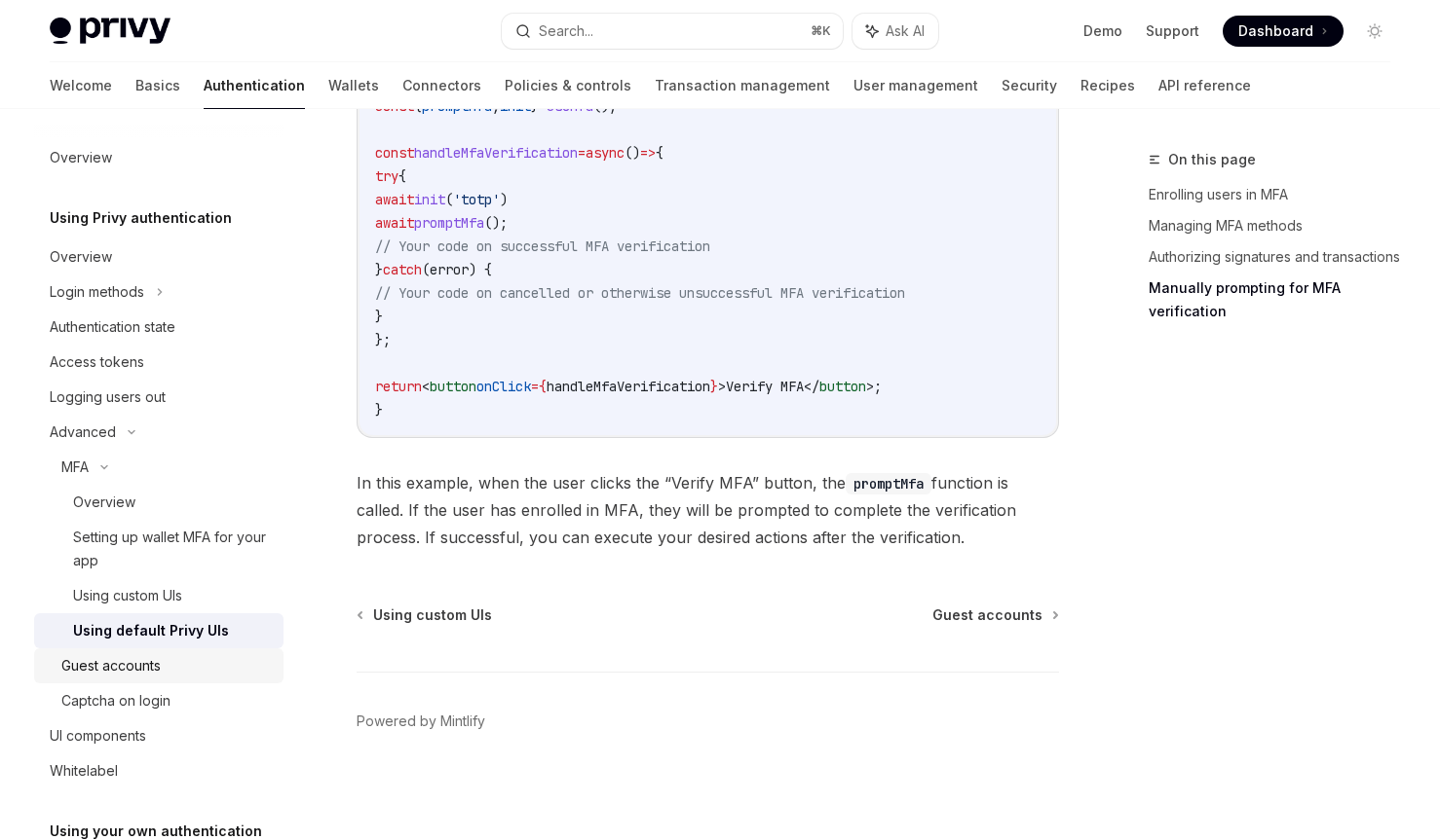
click at [176, 668] on div "Guest accounts" at bounding box center [166, 666] width 210 height 24
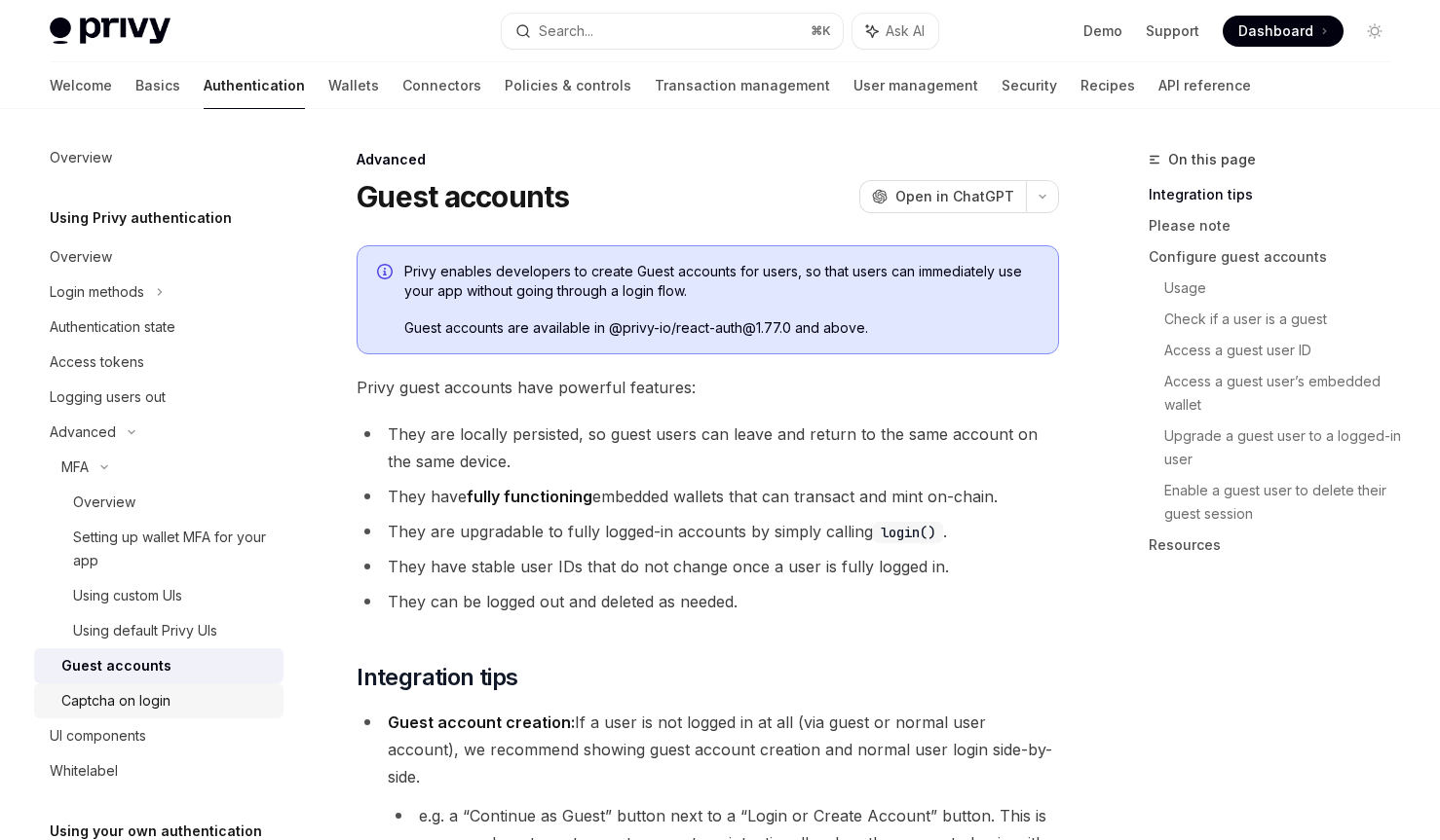
click at [176, 702] on div "Captcha on login" at bounding box center [166, 701] width 210 height 24
type textarea "*"
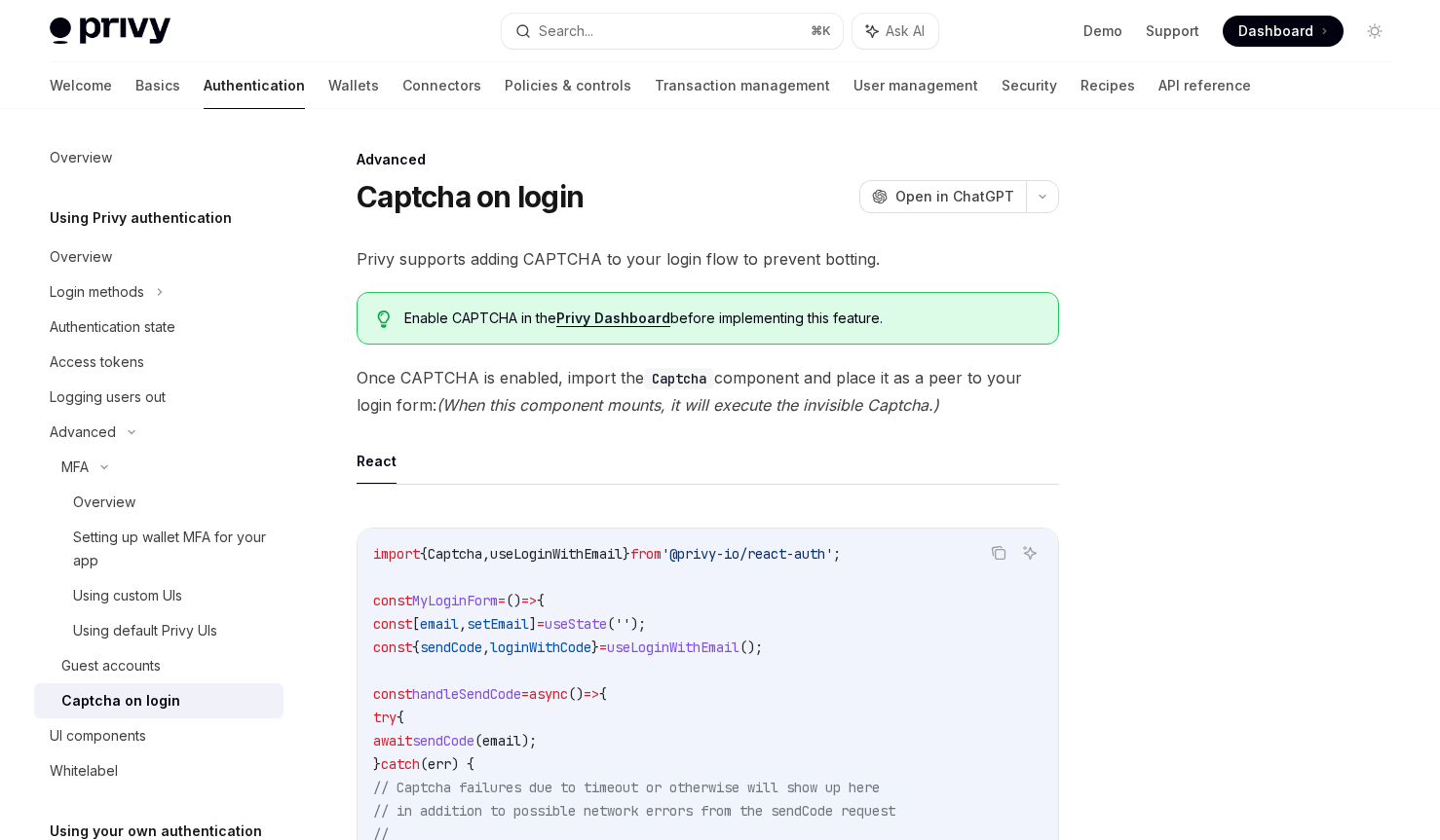
scroll to position [793, 0]
